Goal: Transaction & Acquisition: Purchase product/service

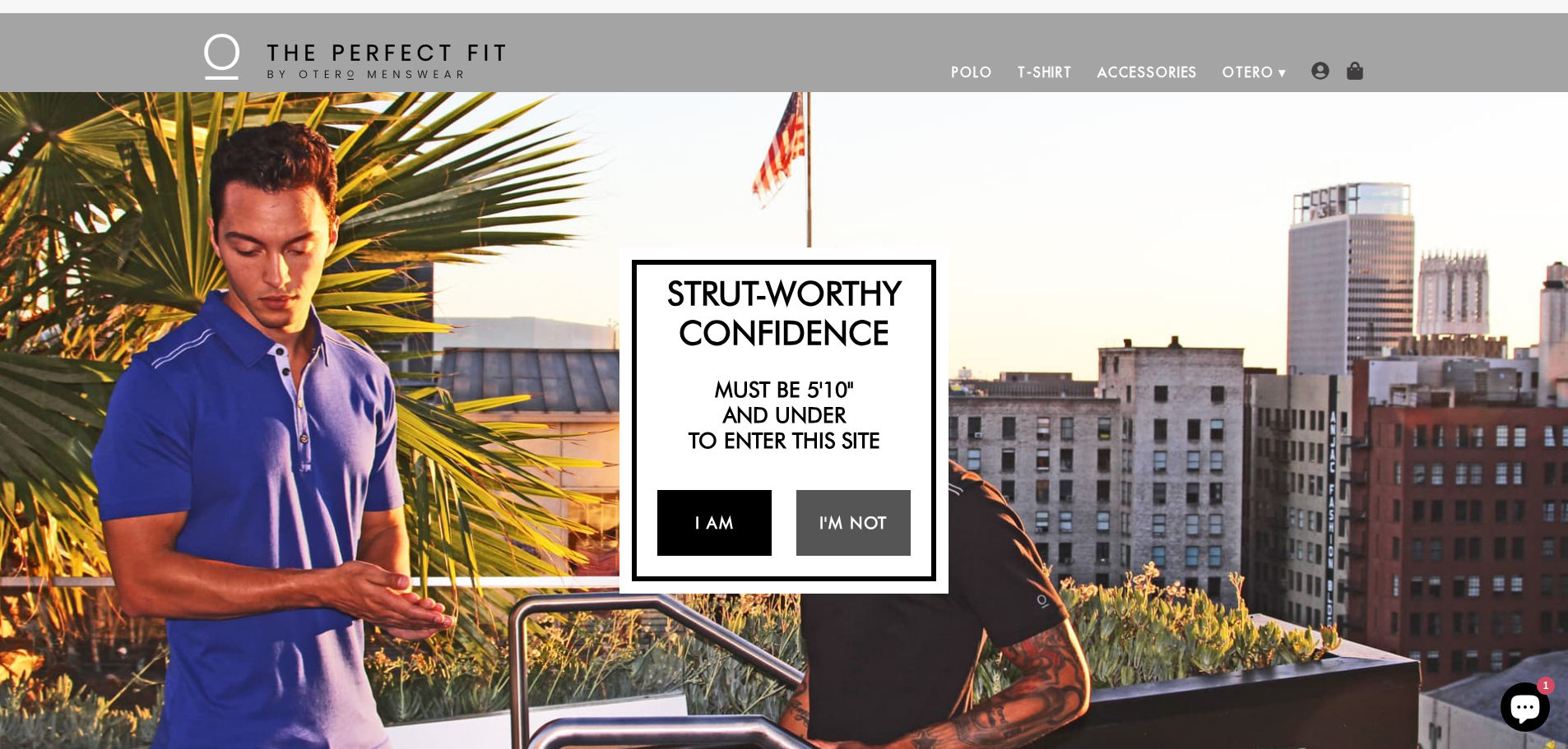
click at [759, 518] on link "I Am" at bounding box center [714, 522] width 114 height 66
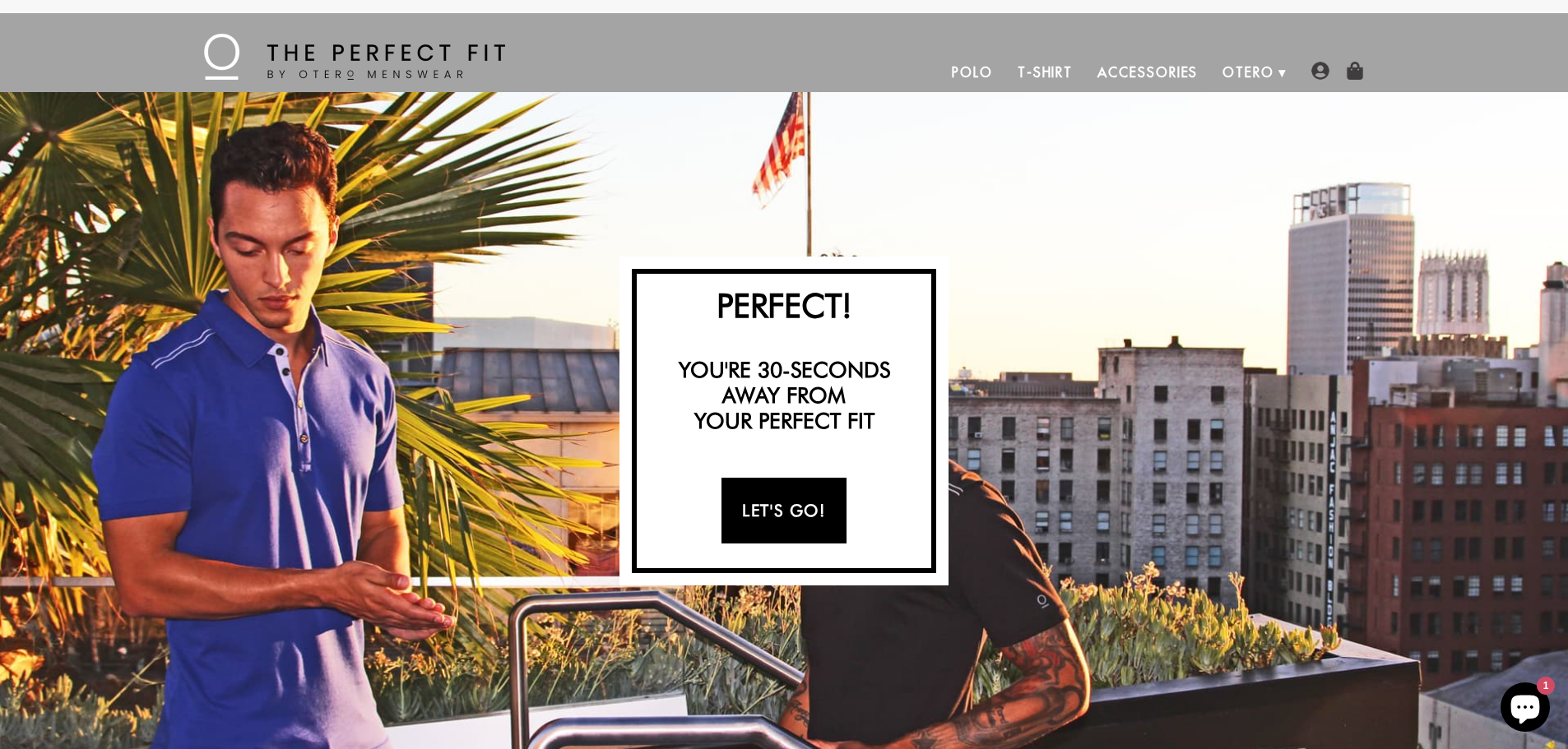
click at [788, 524] on link "Let's Go!" at bounding box center [784, 510] width 124 height 66
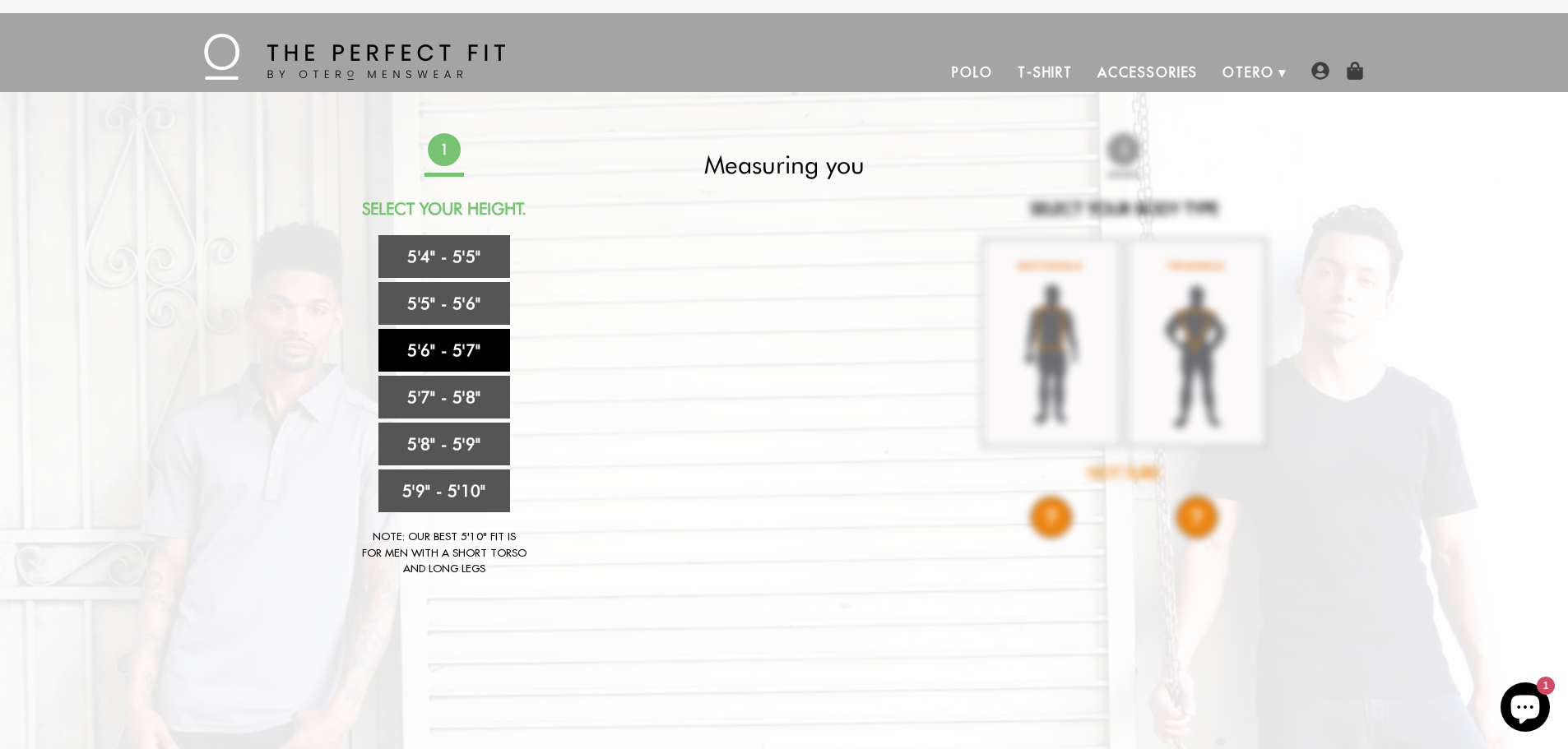
click at [483, 349] on link "5'6" - 5'7"" at bounding box center [444, 349] width 132 height 43
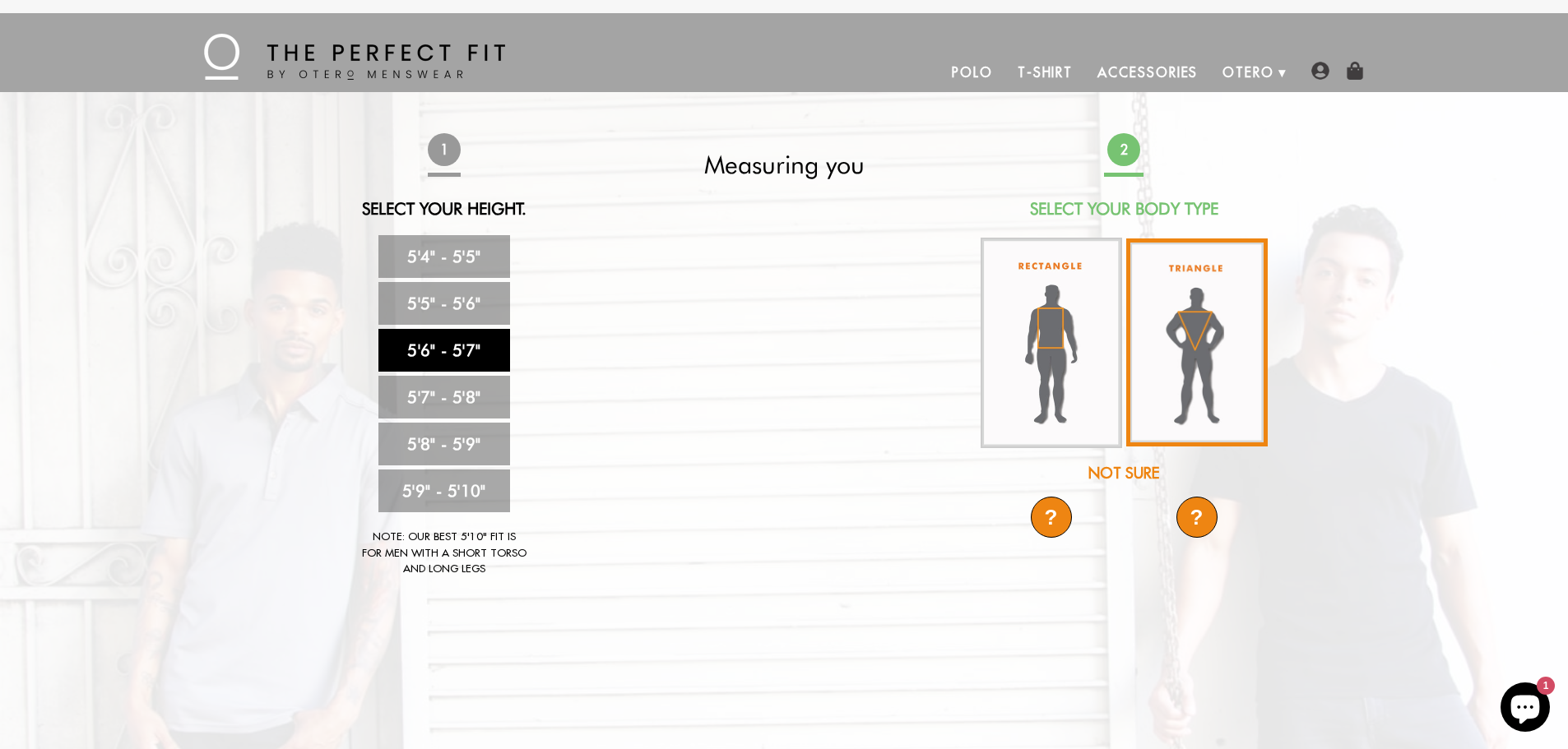
click at [1219, 338] on img at bounding box center [1197, 342] width 142 height 208
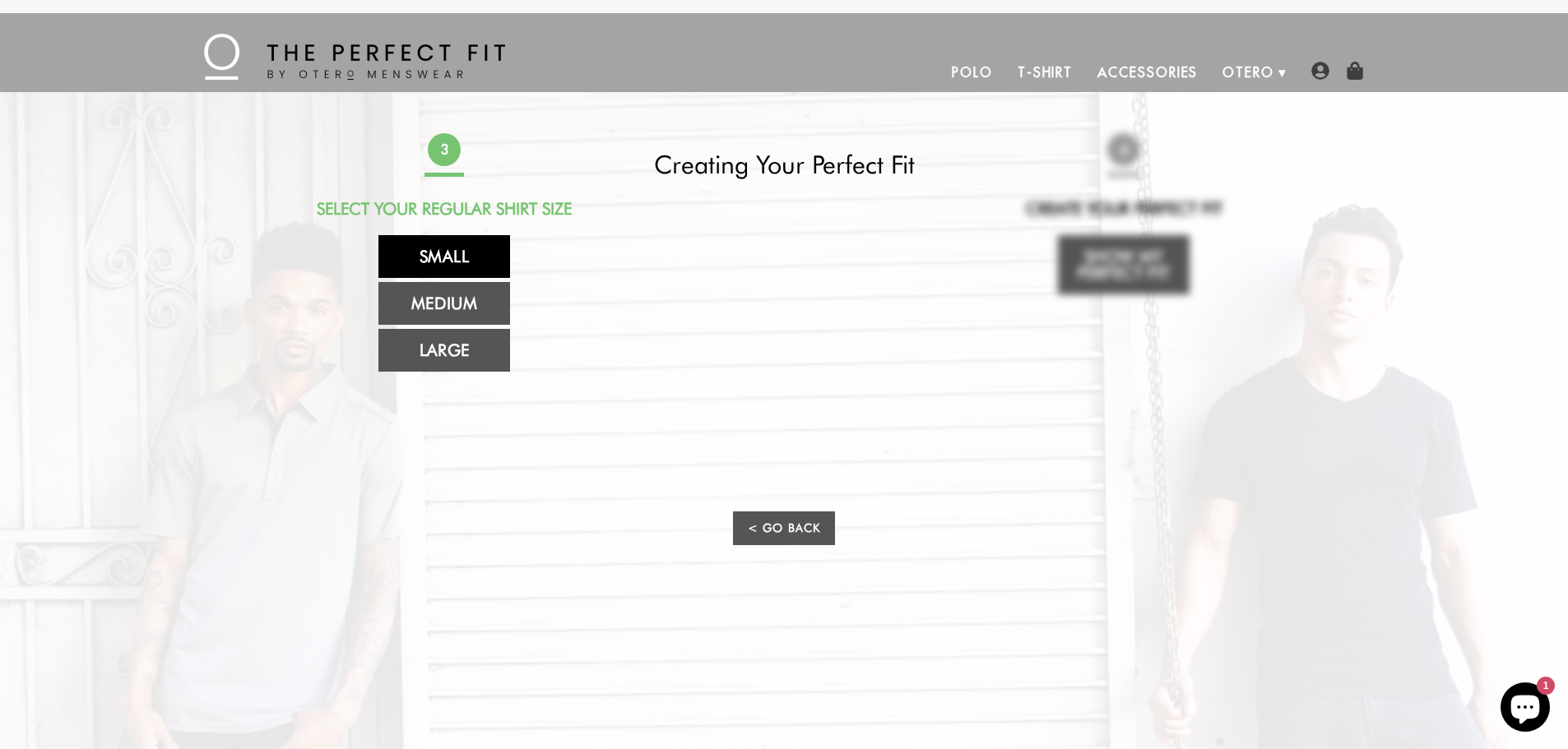
click at [488, 258] on link "Small" at bounding box center [444, 256] width 132 height 43
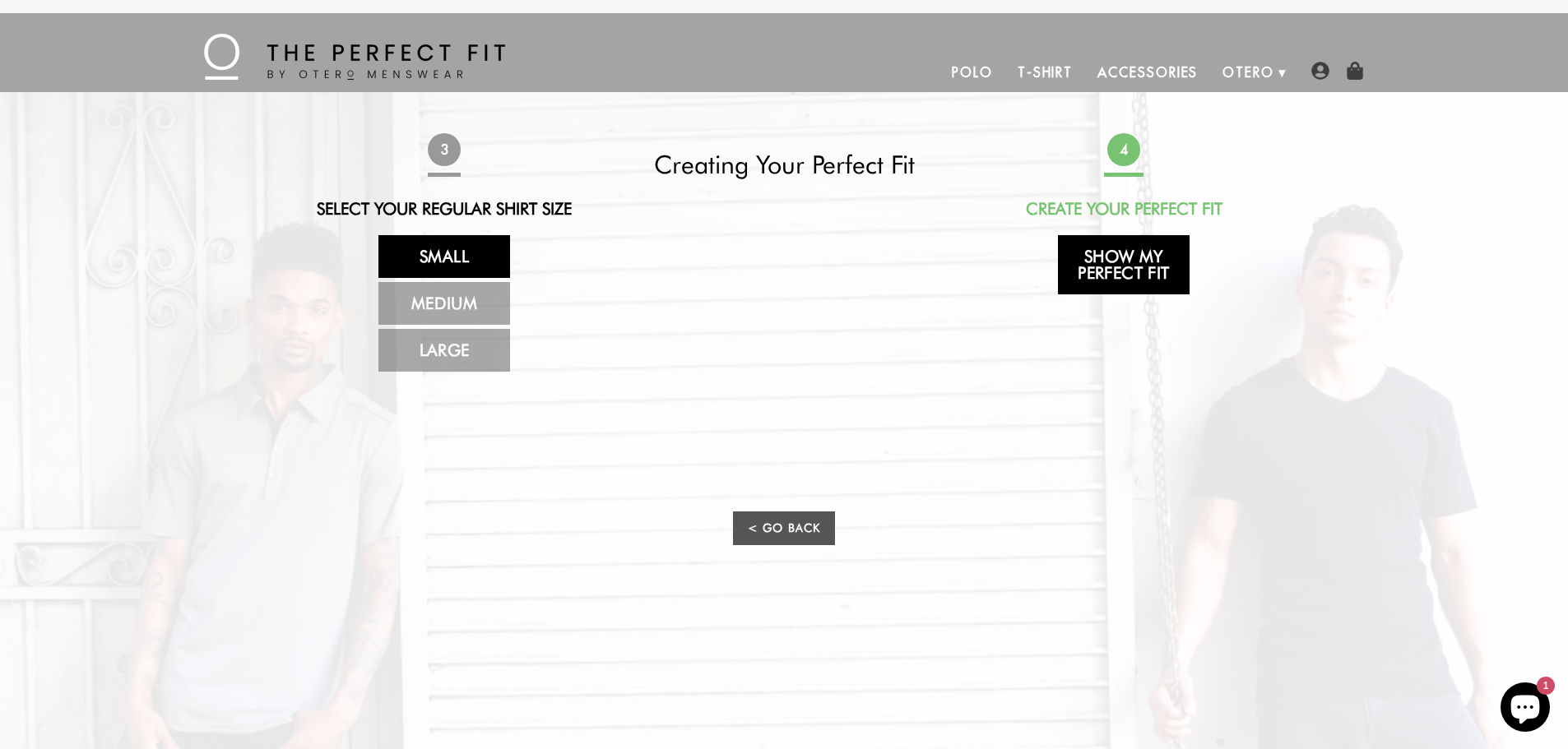
click at [1117, 267] on link "Show My Perfect Fit" at bounding box center [1124, 265] width 132 height 59
click at [0, 0] on div "Polo Creating Your Perfect Fit Powered by * Your Perfect Fit T-Shirt" at bounding box center [0, 0] width 0 height 0
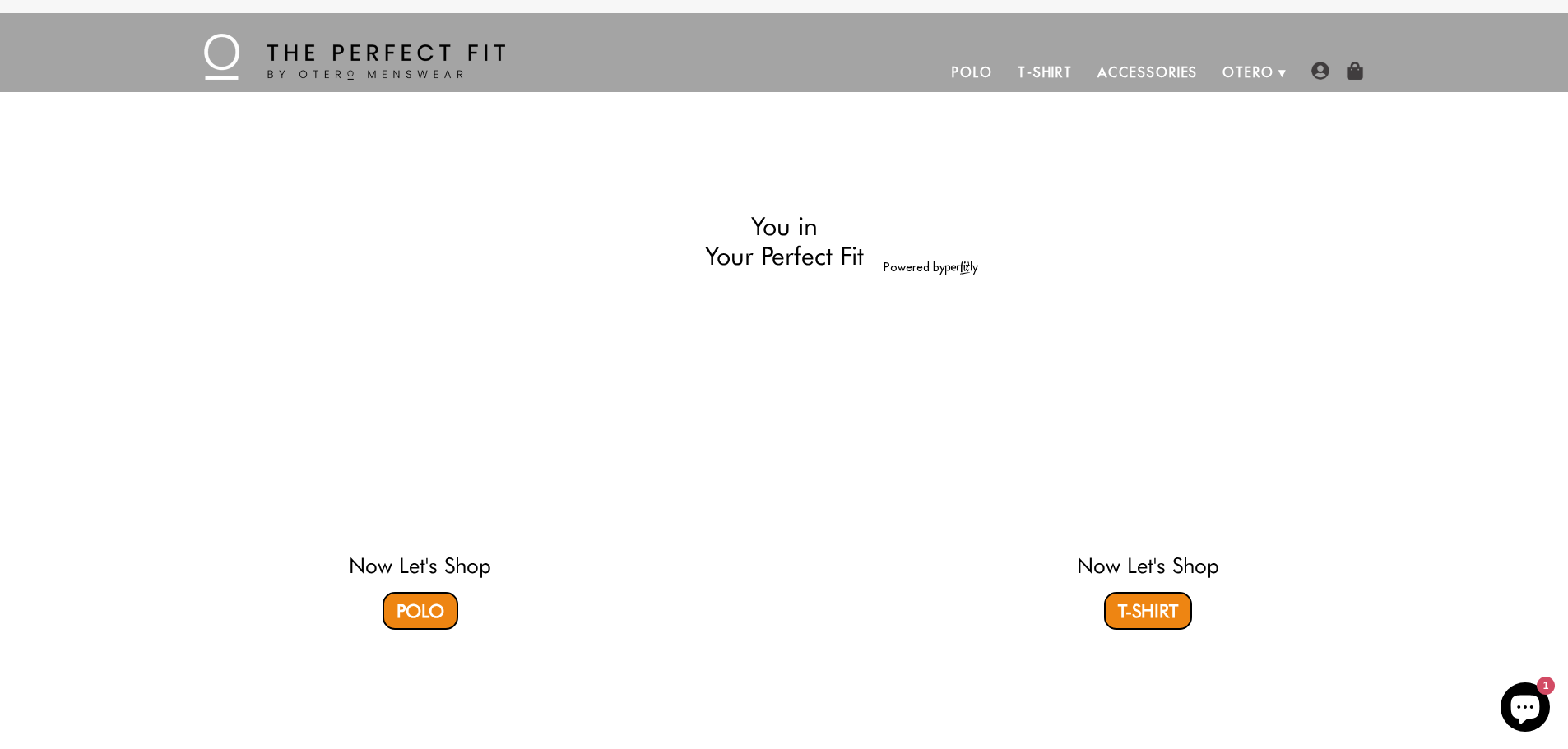
select select "56-57"
select select "triangle"
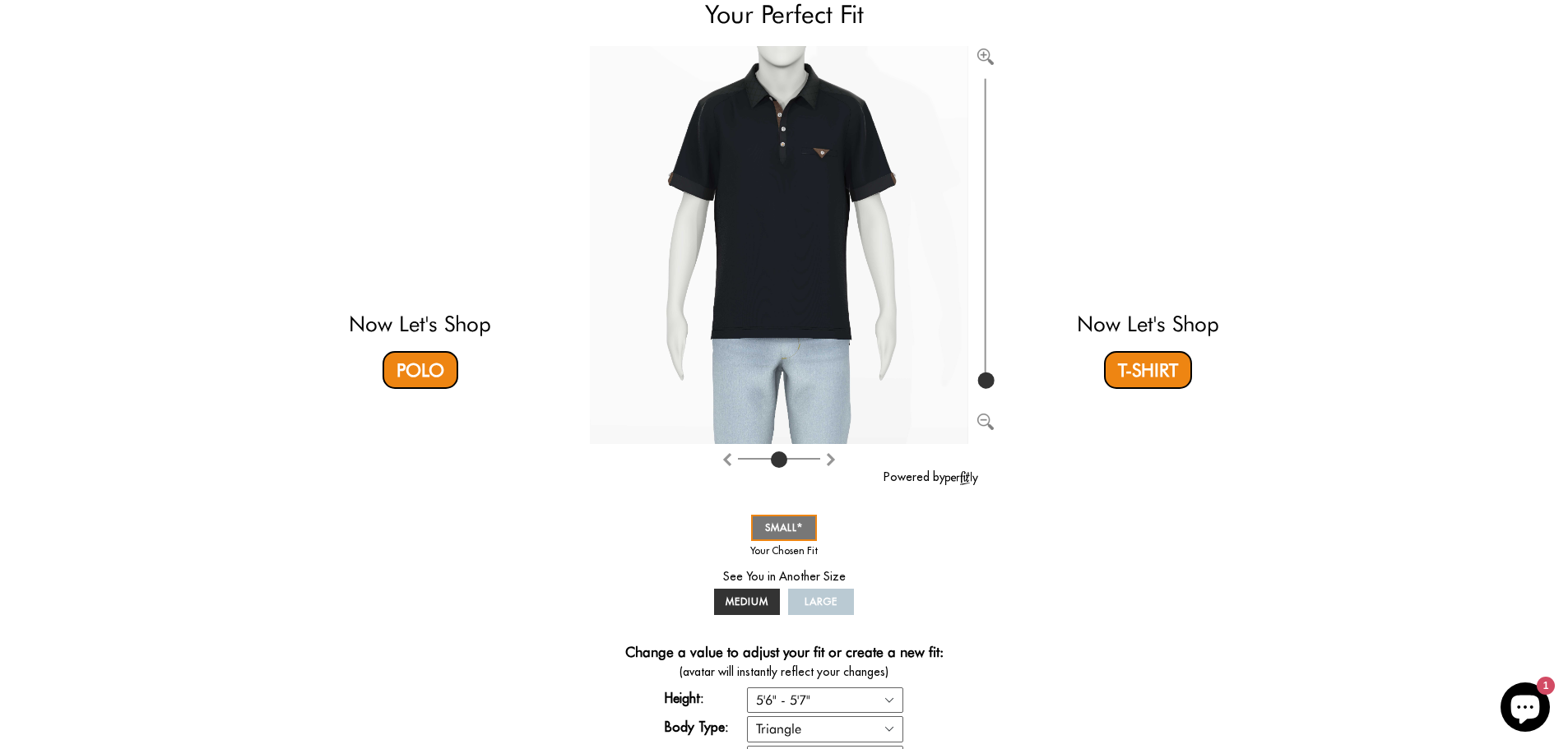
scroll to position [164, 0]
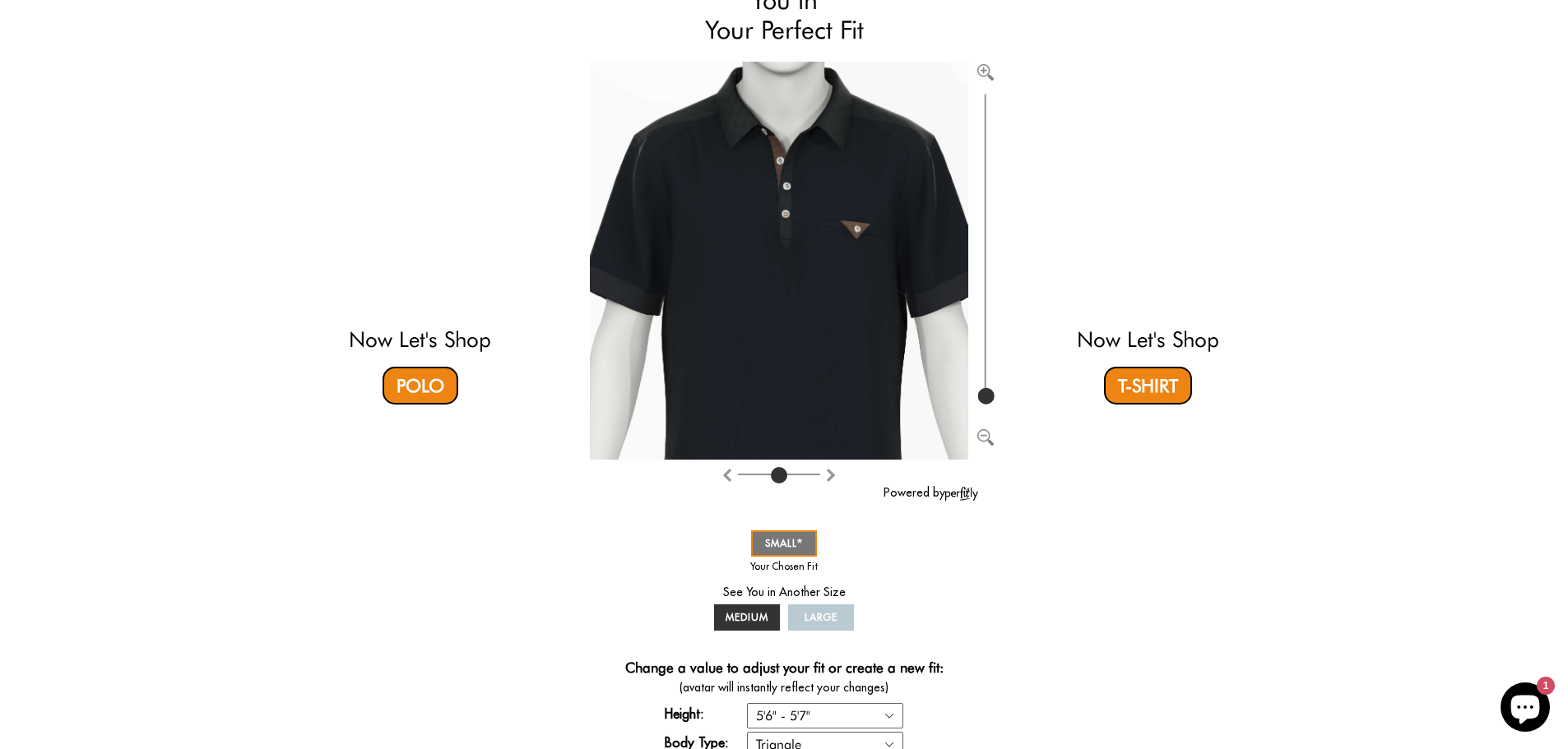
type input "100"
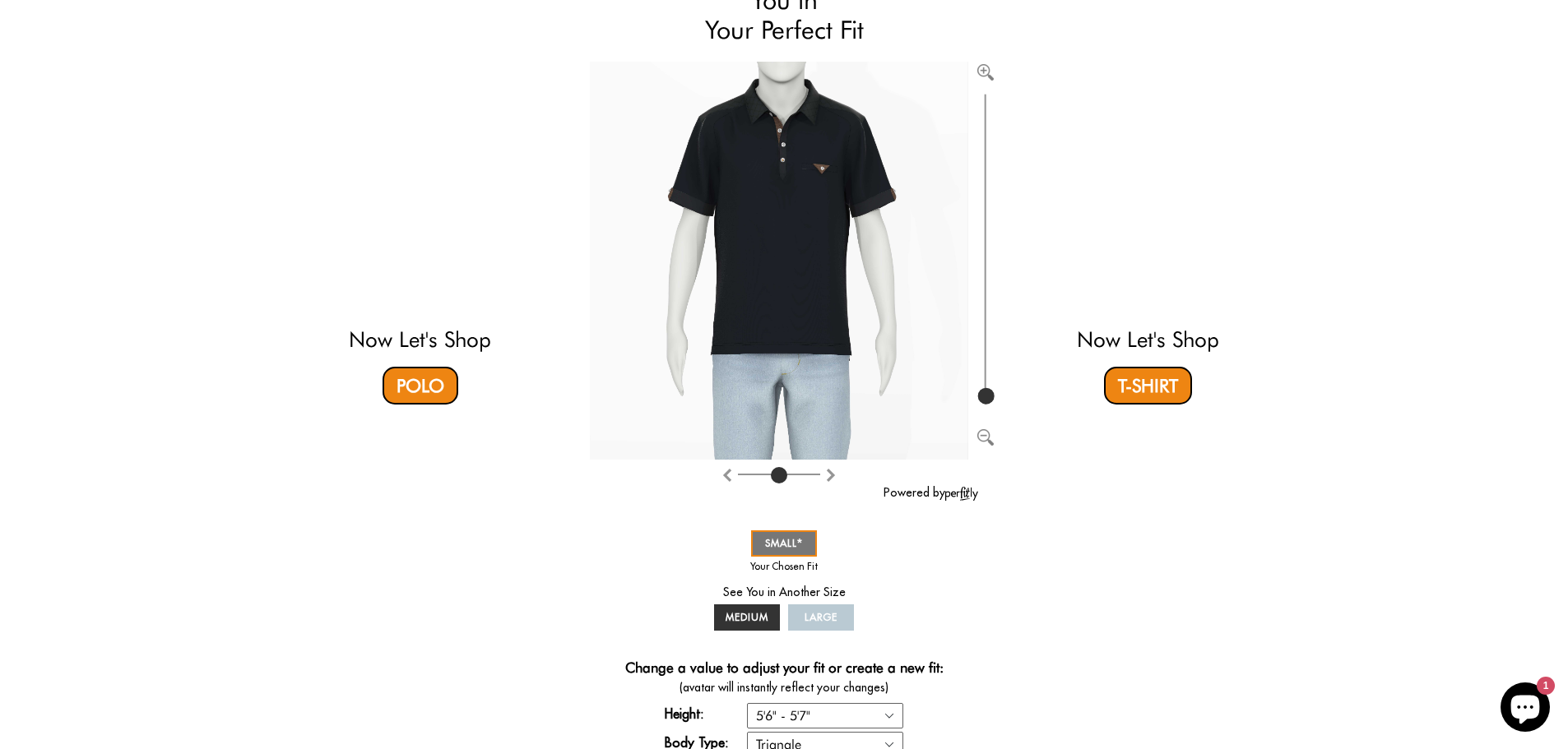
drag, startPoint x: 985, startPoint y: 396, endPoint x: 996, endPoint y: 421, distance: 27.3
click at [993, 408] on input "range" at bounding box center [985, 248] width 16 height 318
click at [433, 384] on link "Polo" at bounding box center [421, 385] width 76 height 38
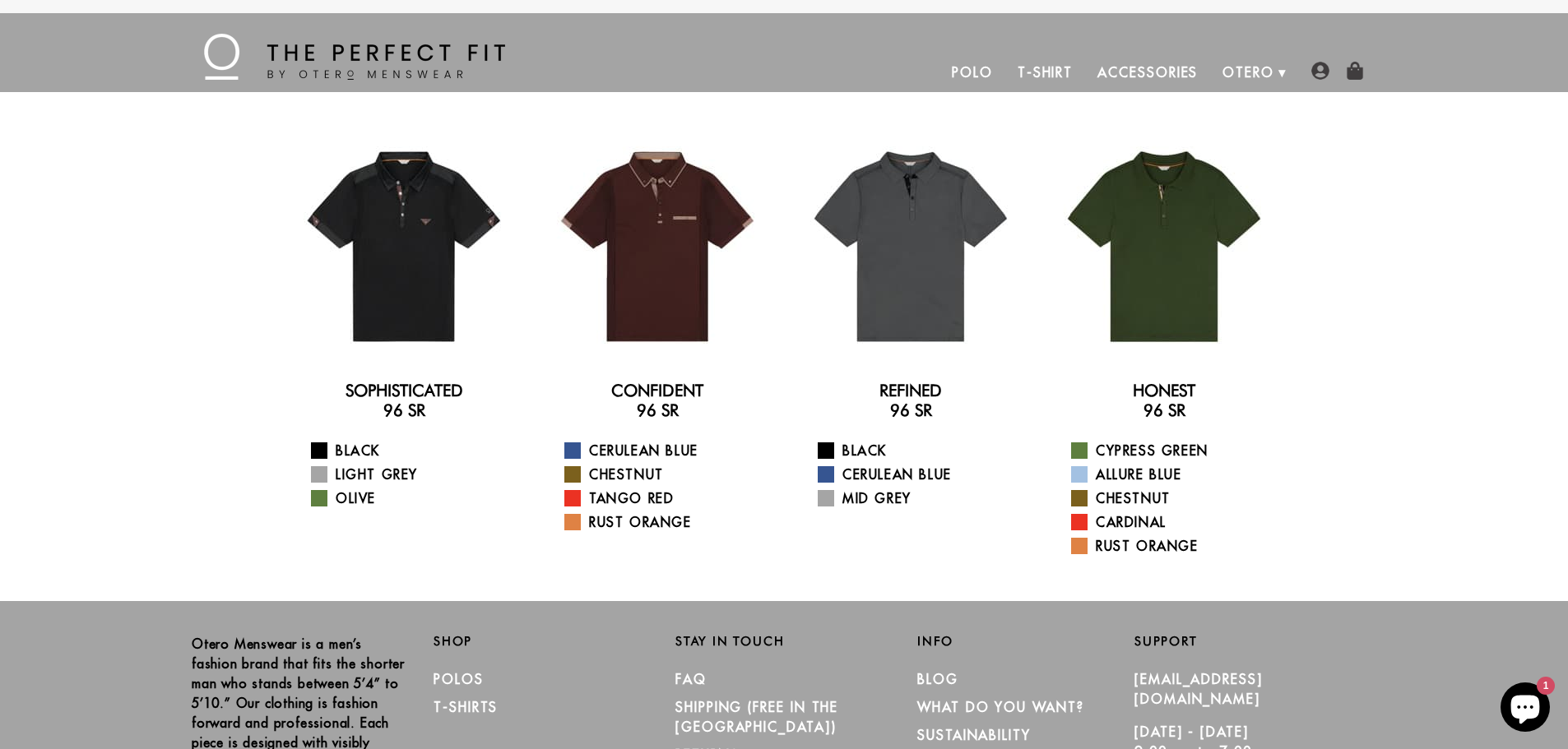
click at [1044, 71] on link "T-Shirt" at bounding box center [1045, 72] width 80 height 40
